Goal: Task Accomplishment & Management: Manage account settings

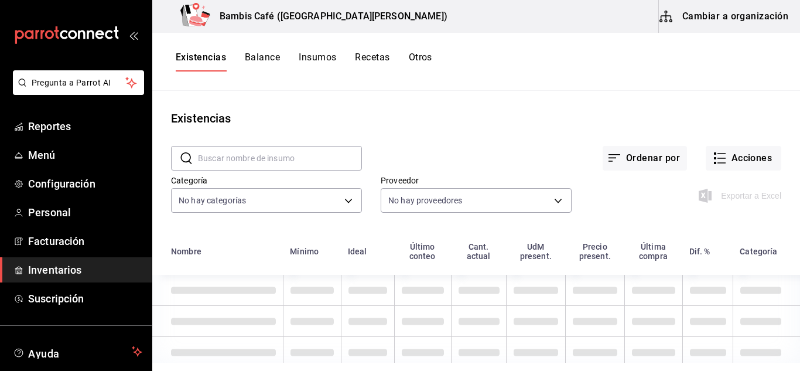
click at [75, 278] on link "Inventarios" at bounding box center [76, 269] width 152 height 25
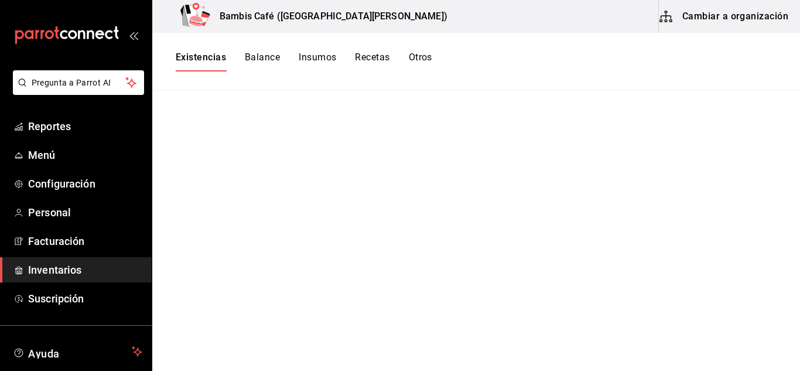
click at [313, 66] on button "Insumos" at bounding box center [317, 62] width 37 height 20
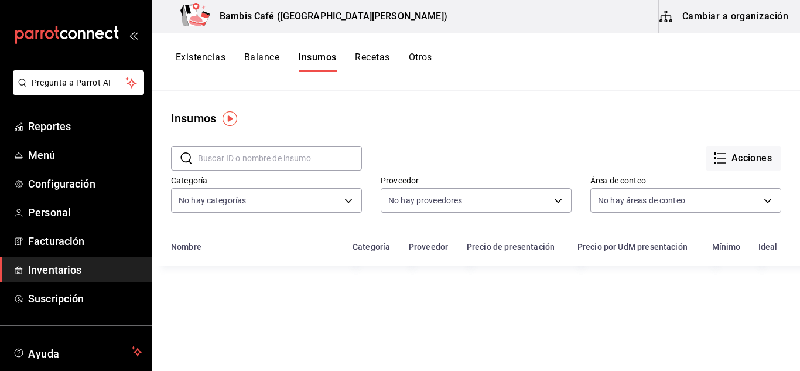
click at [381, 64] on button "Recetas" at bounding box center [372, 62] width 35 height 20
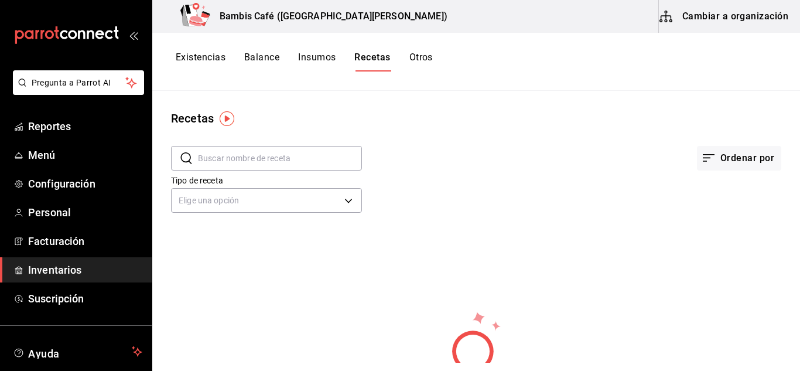
click at [318, 54] on button "Insumos" at bounding box center [316, 62] width 37 height 20
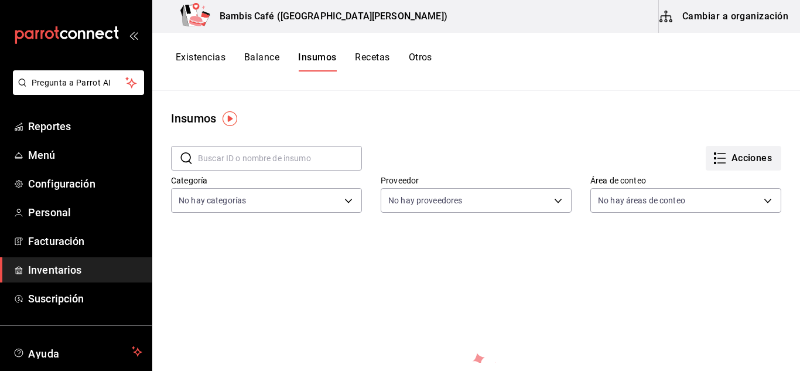
click at [731, 167] on button "Acciones" at bounding box center [743, 158] width 76 height 25
click at [564, 127] on div at bounding box center [400, 185] width 800 height 371
drag, startPoint x: 269, startPoint y: 55, endPoint x: 256, endPoint y: 54, distance: 12.9
click at [256, 54] on button "Balance" at bounding box center [261, 62] width 35 height 20
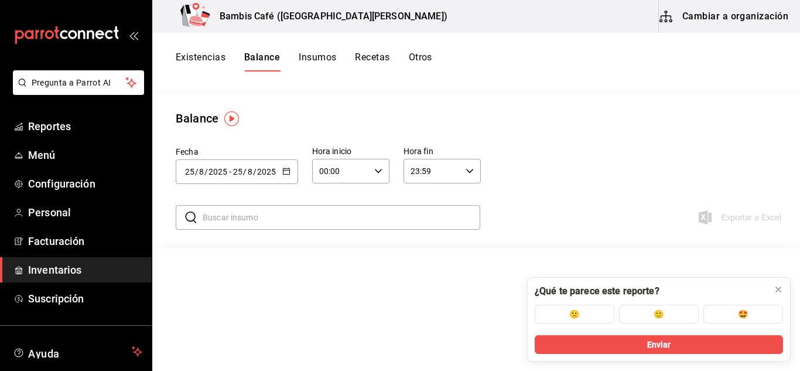
click at [201, 52] on button "Existencias" at bounding box center [201, 62] width 50 height 20
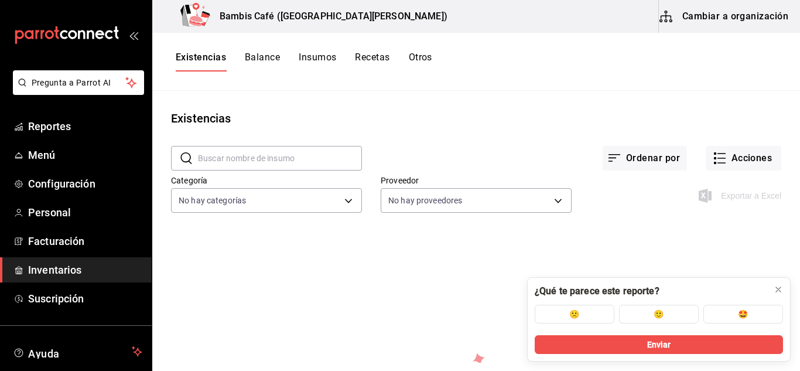
drag, startPoint x: 777, startPoint y: 291, endPoint x: 783, endPoint y: 299, distance: 9.6
click at [780, 297] on button at bounding box center [778, 289] width 19 height 19
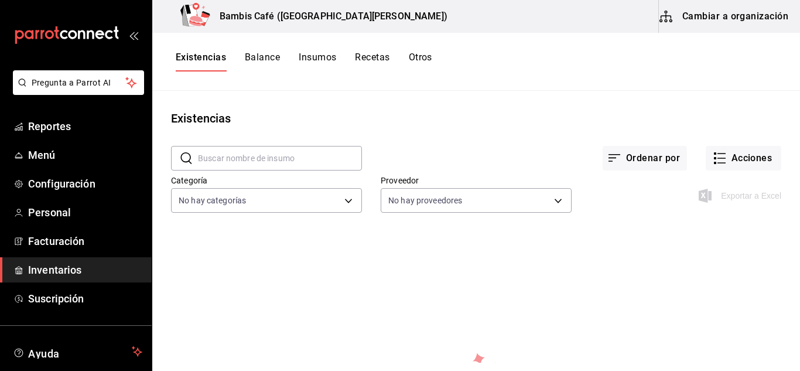
click at [431, 64] on button "Otros" at bounding box center [420, 62] width 23 height 20
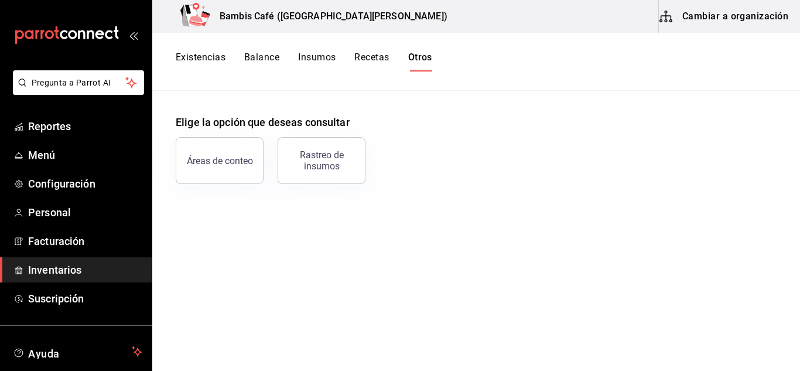
click at [359, 45] on div "Existencias Balance Insumos Recetas Otros" at bounding box center [476, 62] width 648 height 58
click at [365, 57] on button "Recetas" at bounding box center [371, 62] width 35 height 20
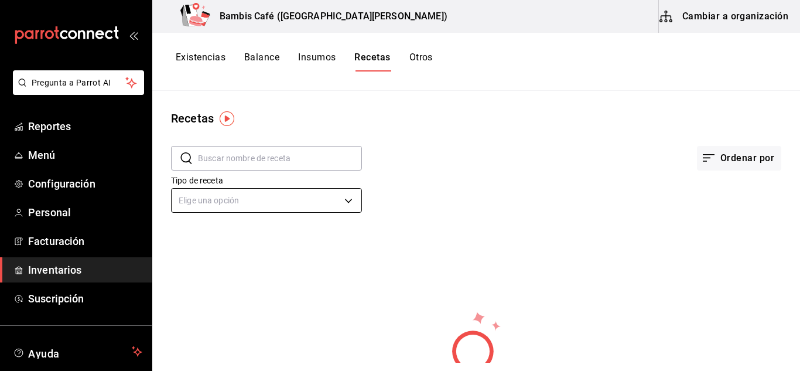
click at [315, 199] on body "Pregunta a Parrot AI Reportes Menú Configuración Personal Facturación Inventari…" at bounding box center [400, 181] width 800 height 362
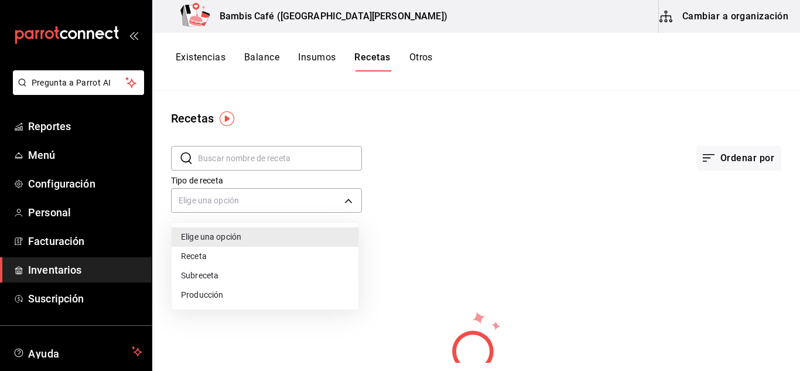
click at [276, 259] on li "Receta" at bounding box center [265, 255] width 187 height 19
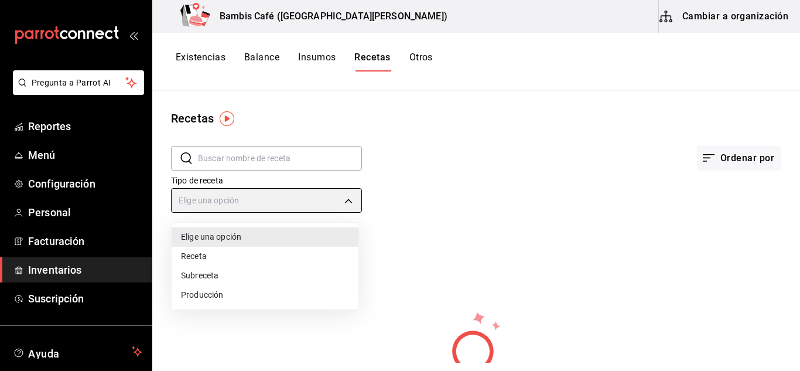
type input "PRODUCT"
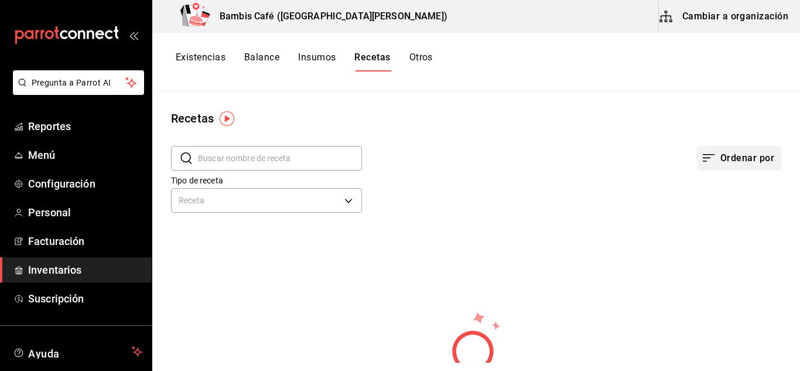
click at [724, 165] on button "Ordenar por" at bounding box center [739, 158] width 84 height 25
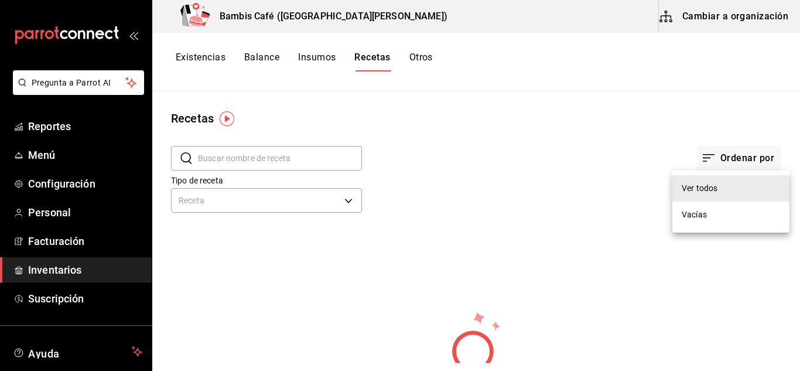
click at [620, 164] on div at bounding box center [400, 185] width 800 height 371
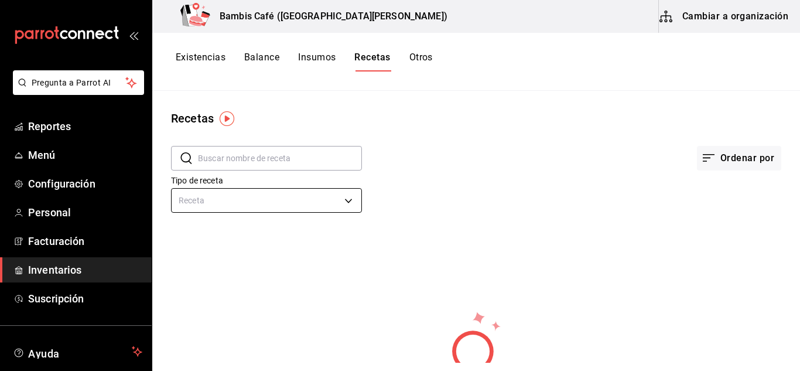
click at [224, 200] on body "Pregunta a Parrot AI Reportes Menú Configuración Personal Facturación Inventari…" at bounding box center [400, 181] width 800 height 362
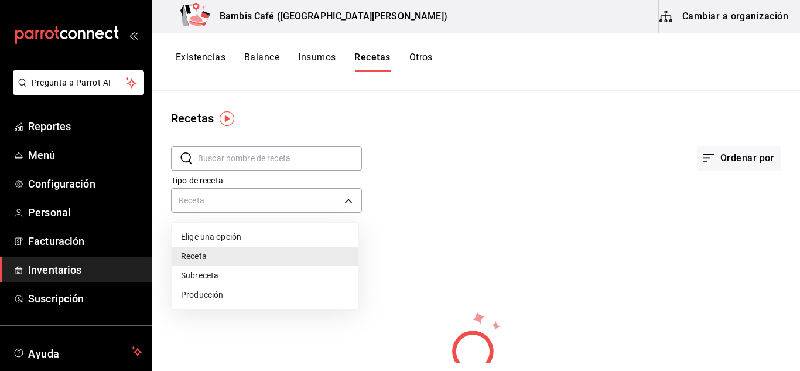
click at [269, 152] on div at bounding box center [400, 185] width 800 height 371
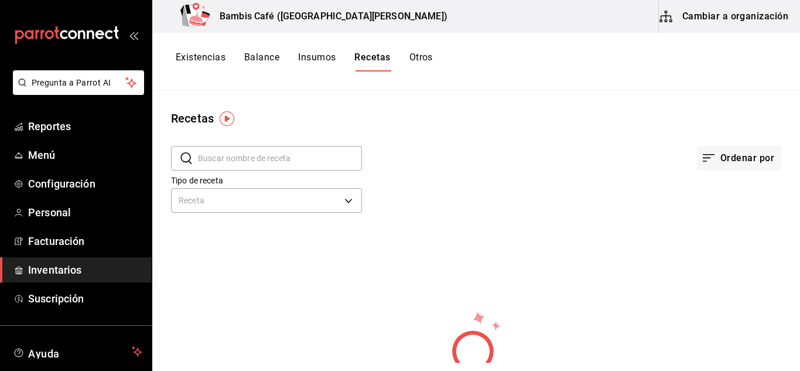
click at [252, 158] on input "text" at bounding box center [280, 157] width 164 height 23
type input "h"
click at [399, 136] on div "Ordenar por" at bounding box center [571, 148] width 419 height 43
click at [271, 203] on body "Pregunta a Parrot AI Reportes Menú Configuración Personal Facturación Inventari…" at bounding box center [400, 181] width 800 height 362
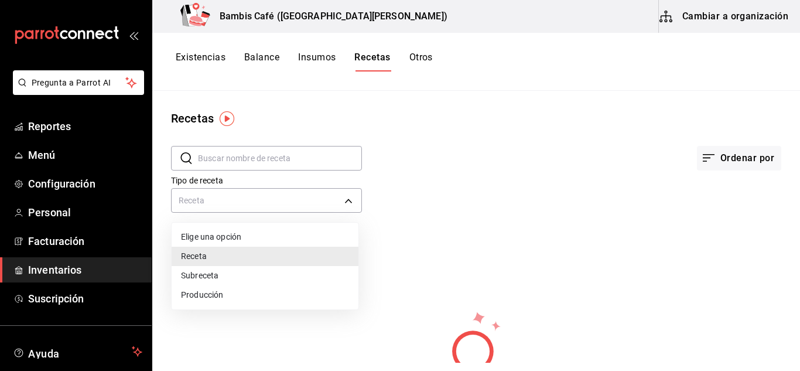
click at [228, 294] on li "Producción" at bounding box center [265, 294] width 187 height 19
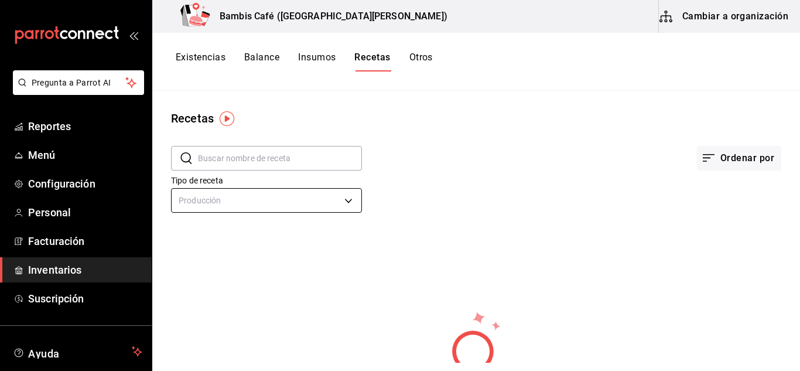
click at [279, 200] on body "Pregunta a Parrot AI Reportes Menú Configuración Personal Facturación Inventari…" at bounding box center [400, 181] width 800 height 362
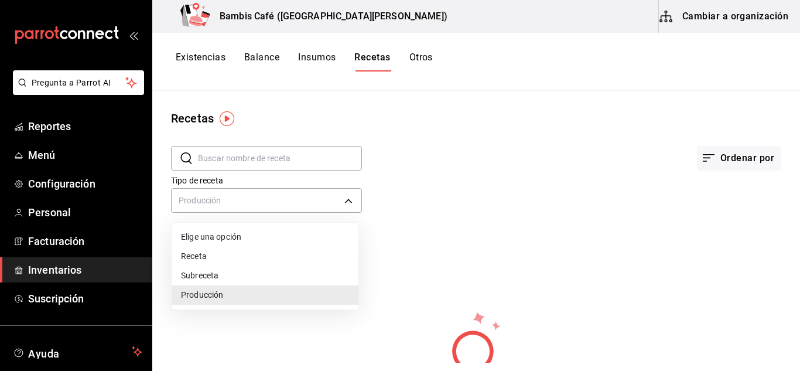
click at [236, 259] on li "Receta" at bounding box center [265, 255] width 187 height 19
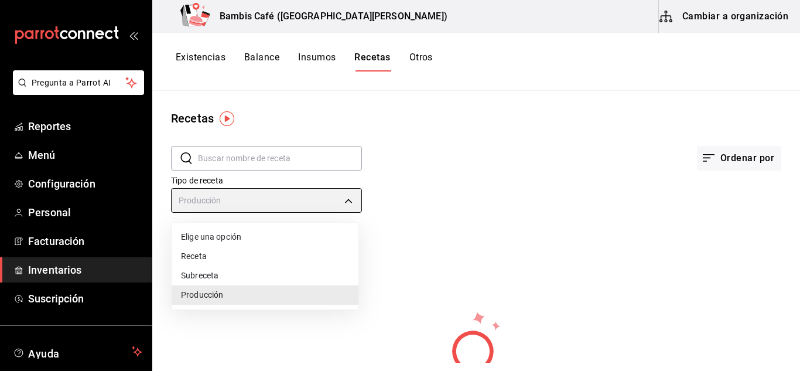
type input "PRODUCT"
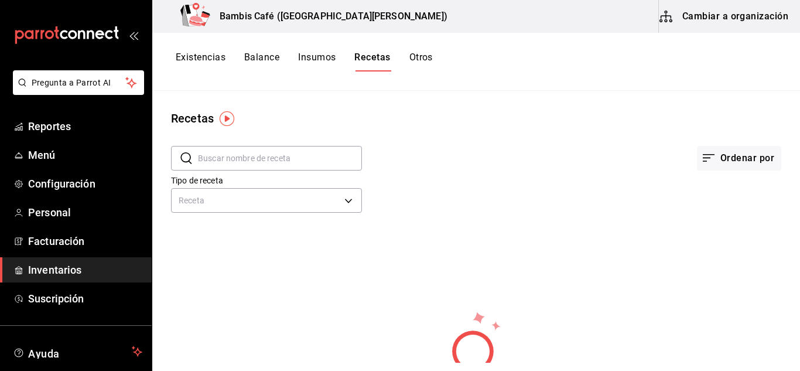
click at [281, 155] on input "text" at bounding box center [280, 157] width 164 height 23
click at [383, 160] on div "Ordenar por" at bounding box center [571, 148] width 419 height 43
click at [411, 56] on button "Otros" at bounding box center [420, 62] width 23 height 20
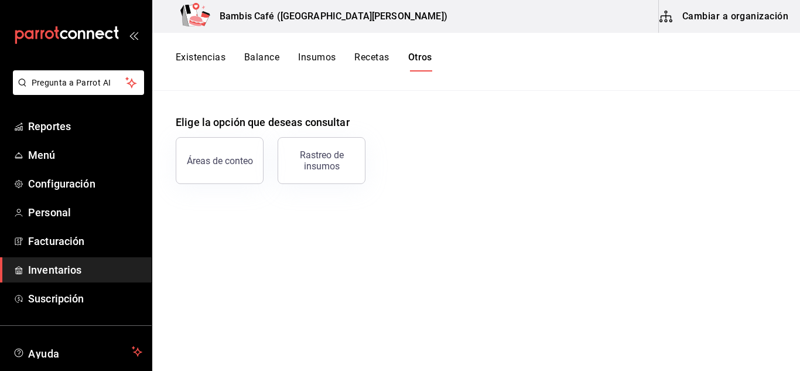
click at [684, 19] on button "Cambiar a organización" at bounding box center [725, 16] width 132 height 33
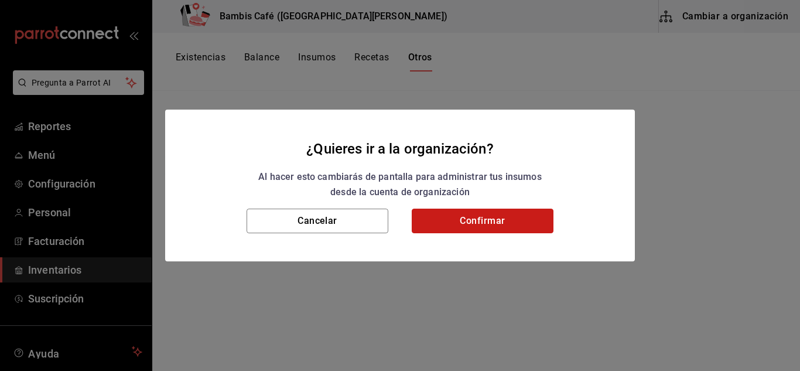
click at [458, 215] on button "Confirmar" at bounding box center [483, 220] width 142 height 25
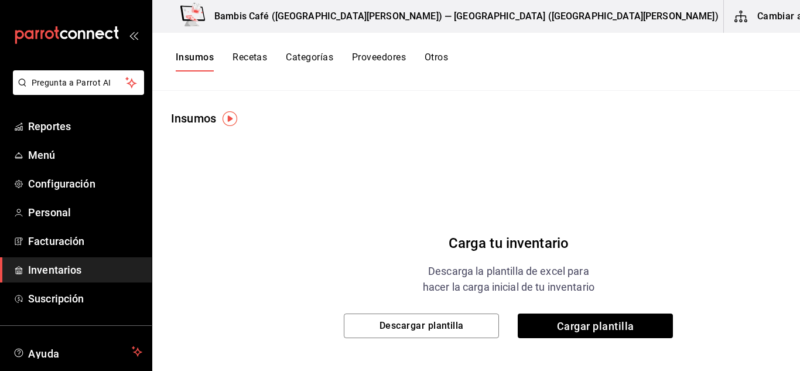
click at [263, 56] on button "Recetas" at bounding box center [249, 62] width 35 height 20
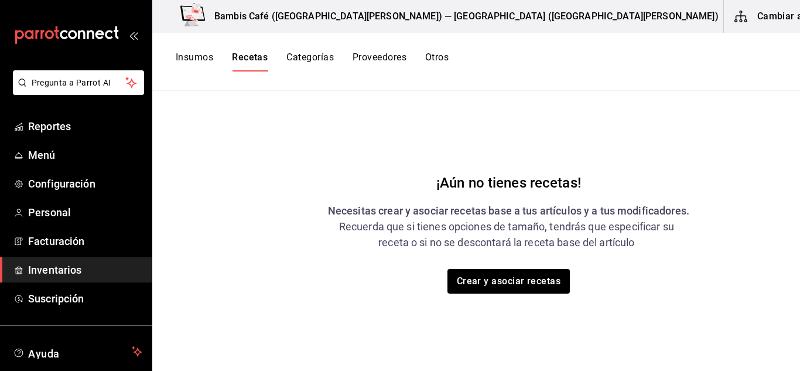
scroll to position [53, 0]
click at [464, 286] on button "Crear y asociar recetas" at bounding box center [509, 281] width 124 height 25
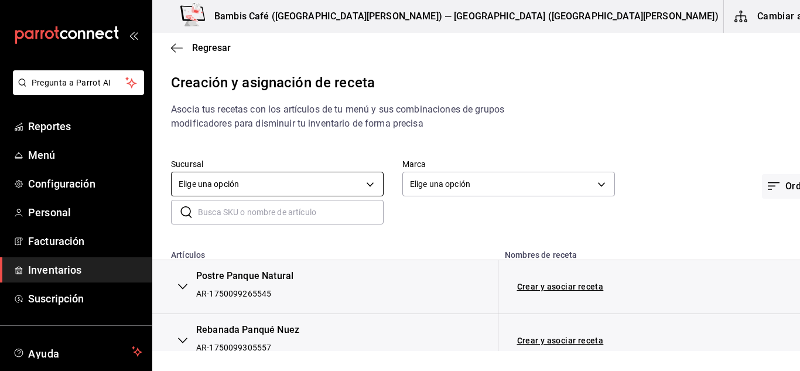
click at [349, 188] on body "Pregunta a Parrot AI Reportes Menú Configuración Personal Facturación Inventari…" at bounding box center [400, 175] width 800 height 351
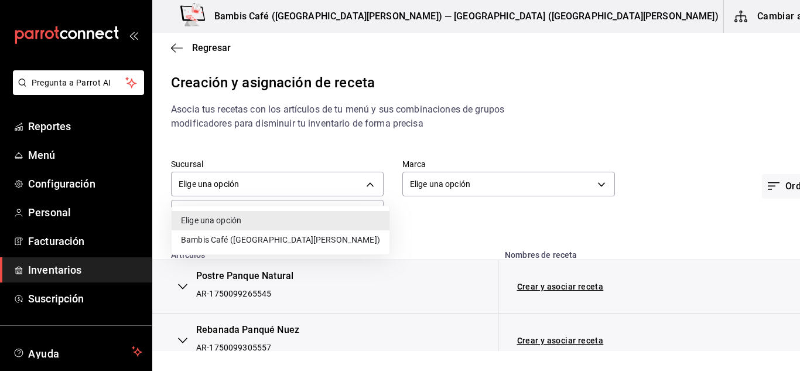
click at [268, 237] on li "Bambis Café ([GEOGRAPHIC_DATA][PERSON_NAME])" at bounding box center [281, 239] width 218 height 19
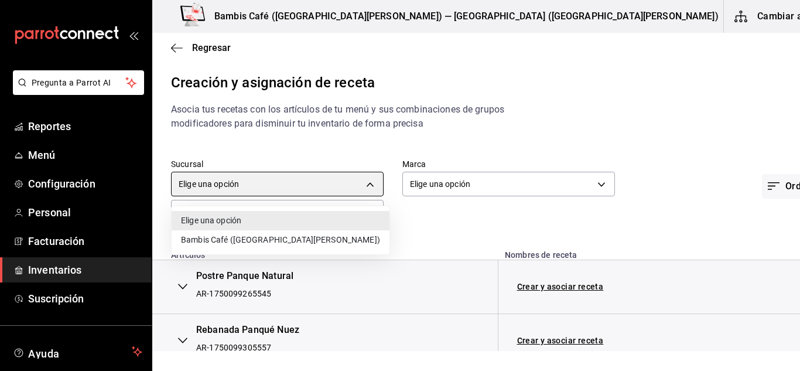
type input "44a652b0-3e88-42b3-8533-f659f0ee94af"
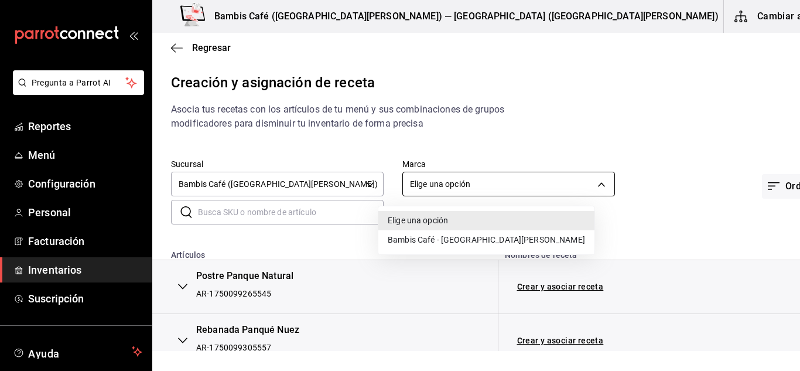
click at [422, 189] on body "Pregunta a Parrot AI Reportes Menú Configuración Personal Facturación Inventari…" at bounding box center [400, 175] width 800 height 351
click at [424, 243] on li "Bambis Café - [GEOGRAPHIC_DATA][PERSON_NAME]" at bounding box center [486, 239] width 216 height 19
type input "3a1a811e-fef5-45de-a34a-cd12c2a48f39"
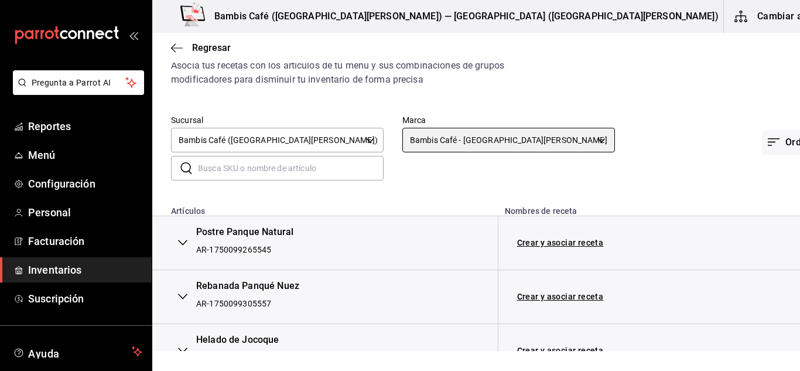
scroll to position [44, 0]
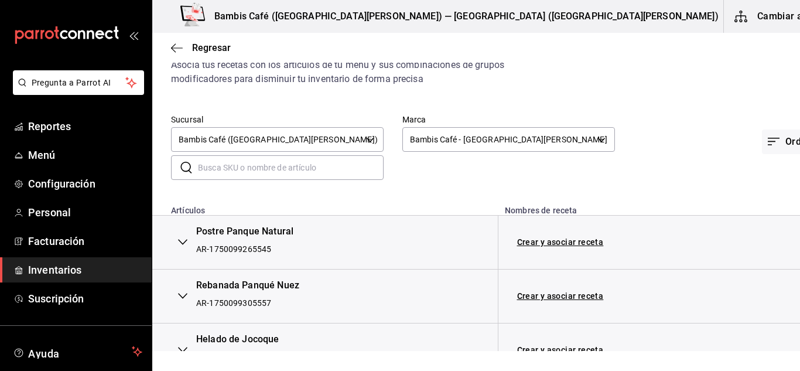
click at [186, 248] on button "button" at bounding box center [182, 242] width 23 height 26
click at [239, 243] on div "AR-1750099265545" at bounding box center [246, 249] width 97 height 12
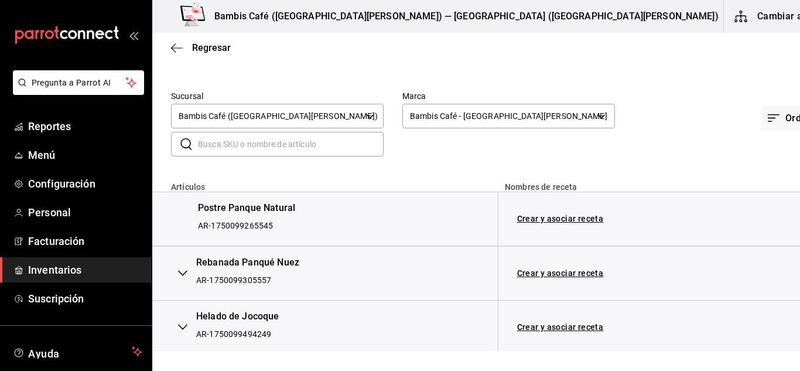
scroll to position [68, 0]
click at [570, 220] on link "Crear y asociar receta" at bounding box center [560, 218] width 87 height 8
click at [564, 218] on link "Receta Postre Panque Natural" at bounding box center [576, 217] width 119 height 9
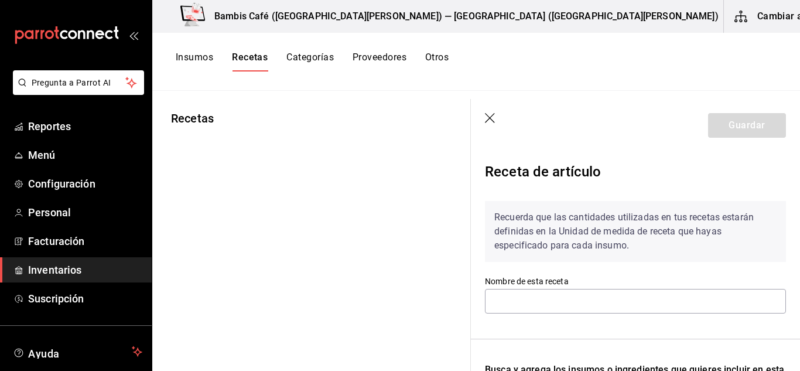
type input "Receta Postre Panque Natural"
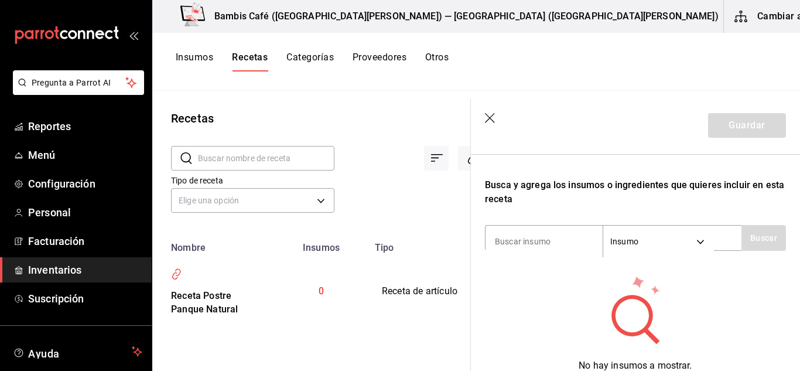
scroll to position [185, 0]
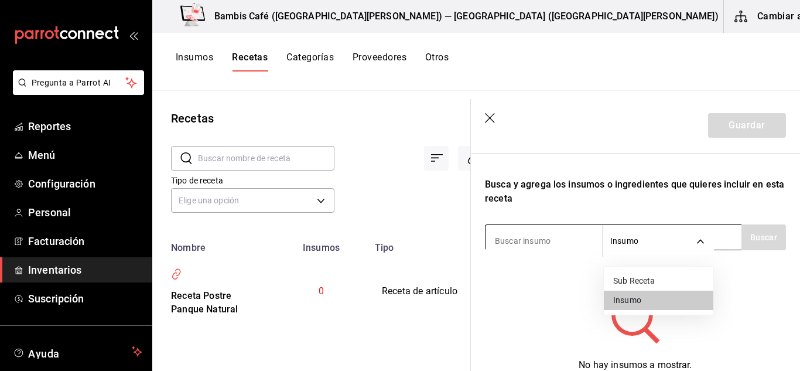
click at [646, 237] on body "Pregunta a Parrot AI Reportes Menú Configuración Personal Facturación Inventari…" at bounding box center [400, 181] width 800 height 362
click at [643, 237] on div at bounding box center [400, 185] width 800 height 371
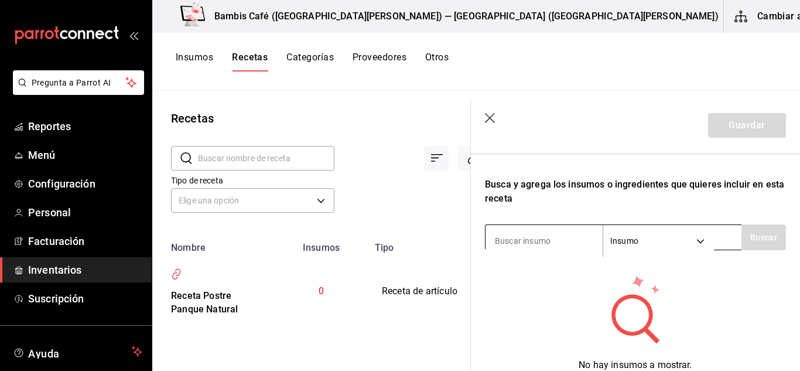
click at [564, 237] on input at bounding box center [543, 240] width 117 height 25
type input "m"
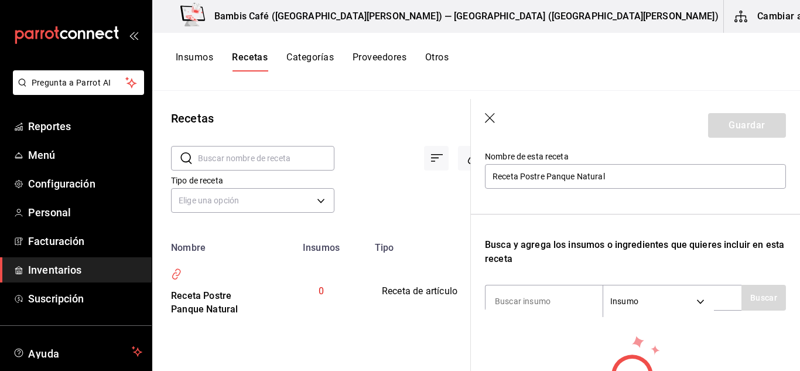
scroll to position [0, 0]
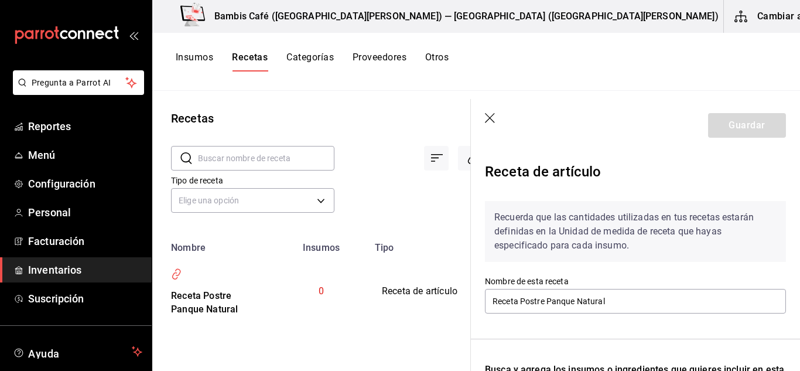
click at [489, 118] on icon "button" at bounding box center [490, 118] width 10 height 10
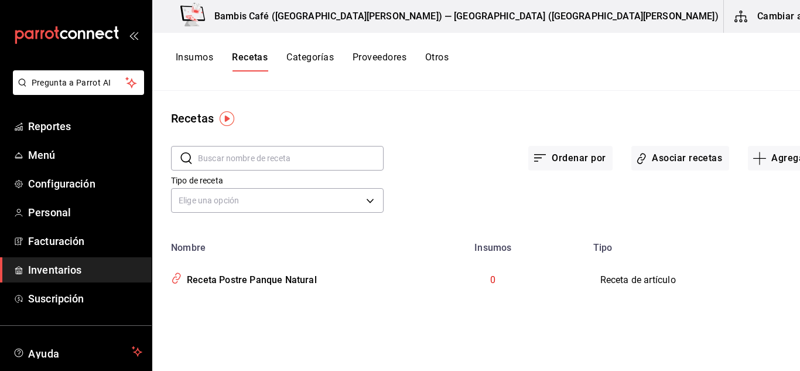
click at [467, 278] on td "0" at bounding box center [493, 280] width 186 height 54
click at [490, 278] on span "0" at bounding box center [492, 279] width 5 height 11
click at [622, 279] on td "Receta de artículo" at bounding box center [694, 280] width 217 height 54
click at [250, 280] on div "Receta Postre Panque Natural" at bounding box center [249, 278] width 135 height 18
type input "Receta Postre Panque Natural"
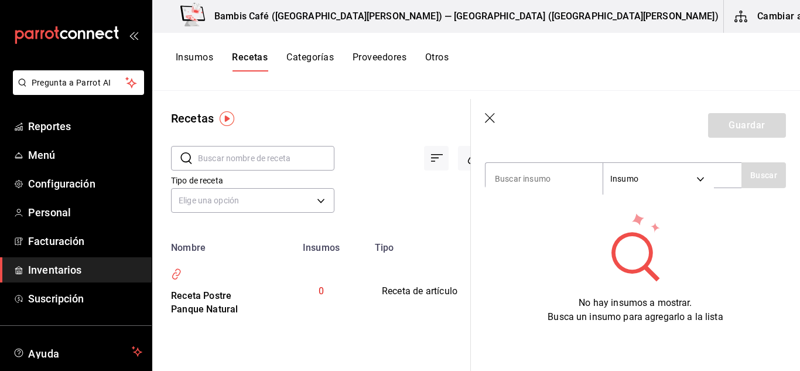
scroll to position [256, 0]
click at [666, 166] on body "Pregunta a Parrot AI Reportes Menú Configuración Personal Facturación Inventari…" at bounding box center [400, 181] width 800 height 362
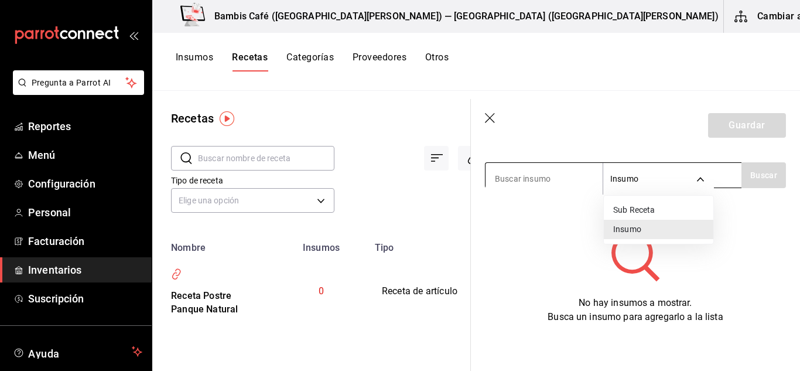
click at [666, 166] on div at bounding box center [400, 185] width 800 height 371
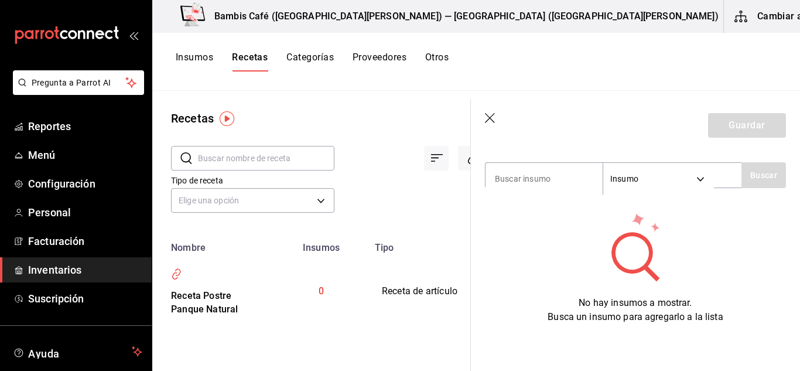
click at [484, 117] on header "Guardar" at bounding box center [635, 125] width 329 height 53
click at [488, 117] on icon "button" at bounding box center [491, 119] width 12 height 12
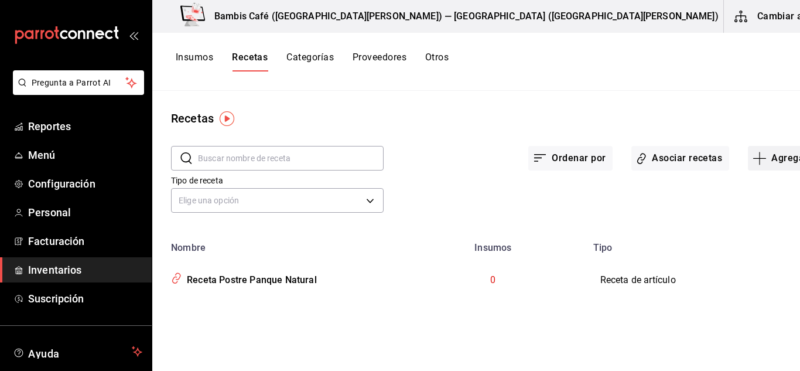
click at [753, 158] on icon "button" at bounding box center [759, 158] width 13 height 1
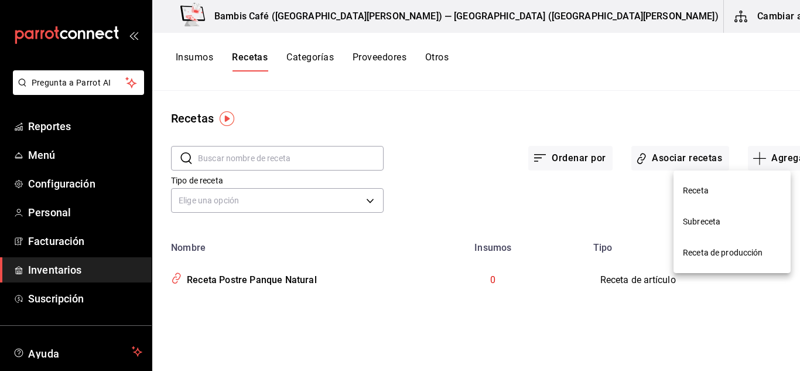
click at [701, 181] on li "Receta" at bounding box center [731, 190] width 117 height 31
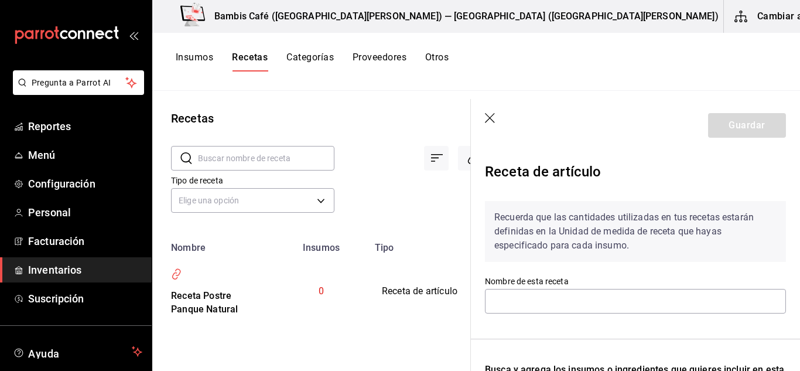
click at [493, 121] on icon "button" at bounding box center [491, 119] width 12 height 12
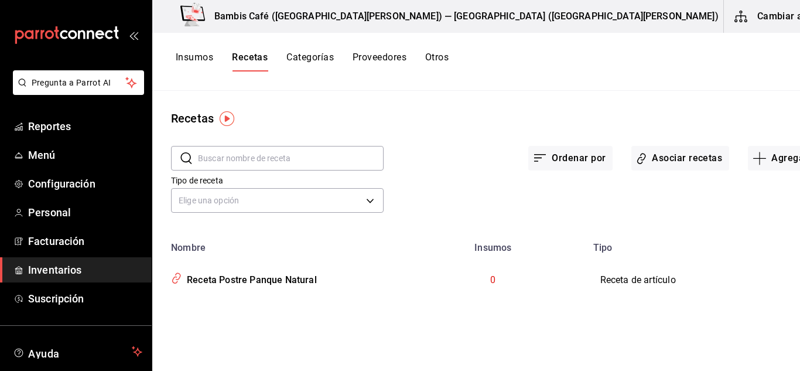
click at [733, 293] on span "Eliminar" at bounding box center [733, 296] width 30 height 9
